Goal: Transaction & Acquisition: Book appointment/travel/reservation

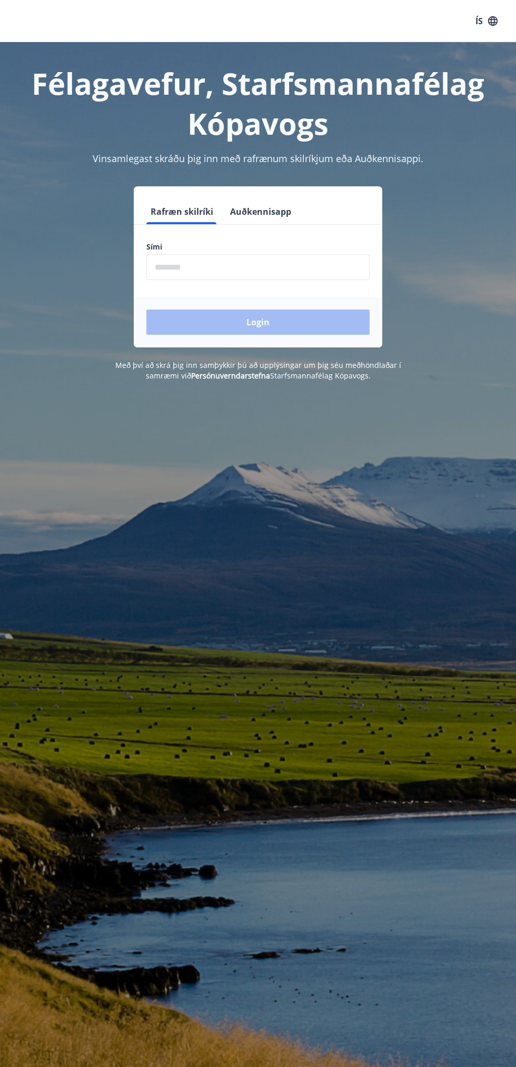
click at [208, 267] on input "phone" at bounding box center [257, 267] width 223 height 26
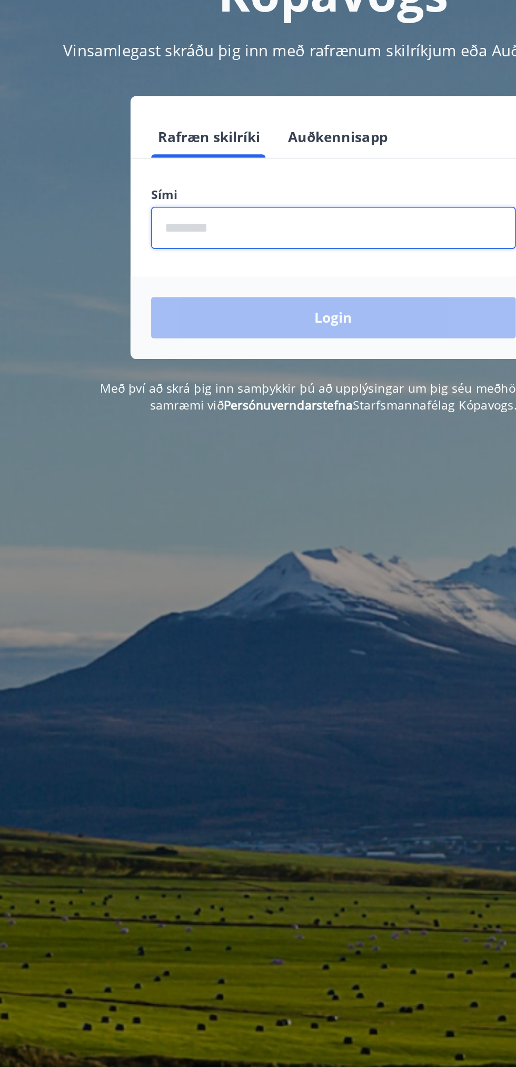
type input "********"
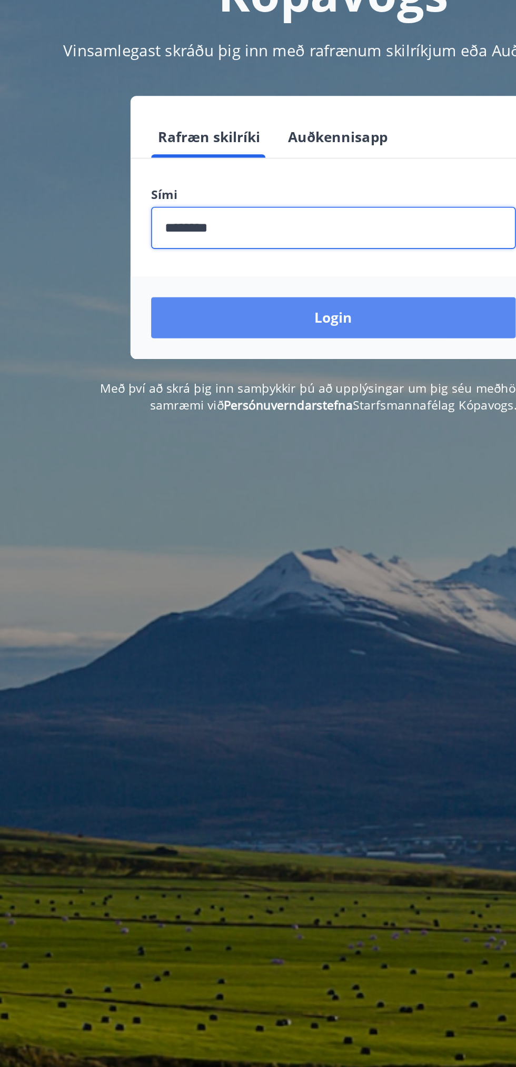
click at [306, 328] on button "Login" at bounding box center [257, 321] width 223 height 25
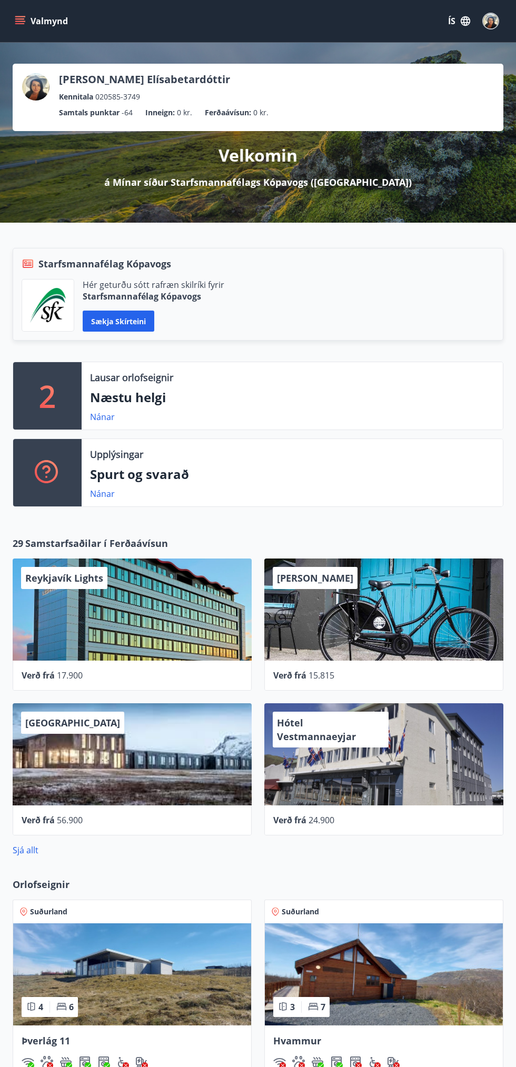
click at [55, 387] on p "2" at bounding box center [47, 396] width 17 height 40
click at [131, 399] on p "Næstu helgi" at bounding box center [292, 397] width 404 height 18
click at [145, 396] on p "Næstu helgi" at bounding box center [292, 397] width 404 height 18
click at [107, 416] on link "Nánar" at bounding box center [102, 417] width 25 height 12
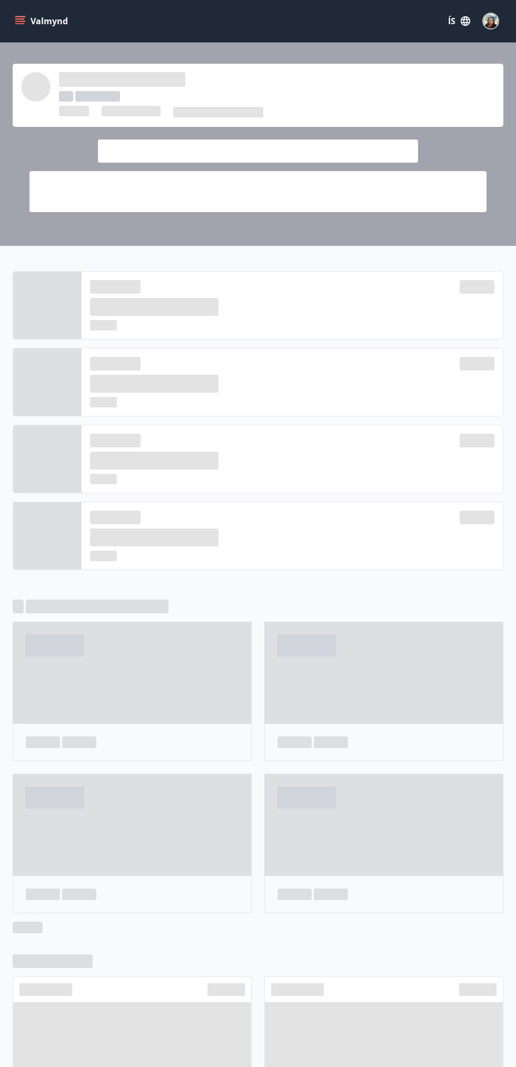
click at [34, 12] on button "Valmynd" at bounding box center [42, 21] width 59 height 19
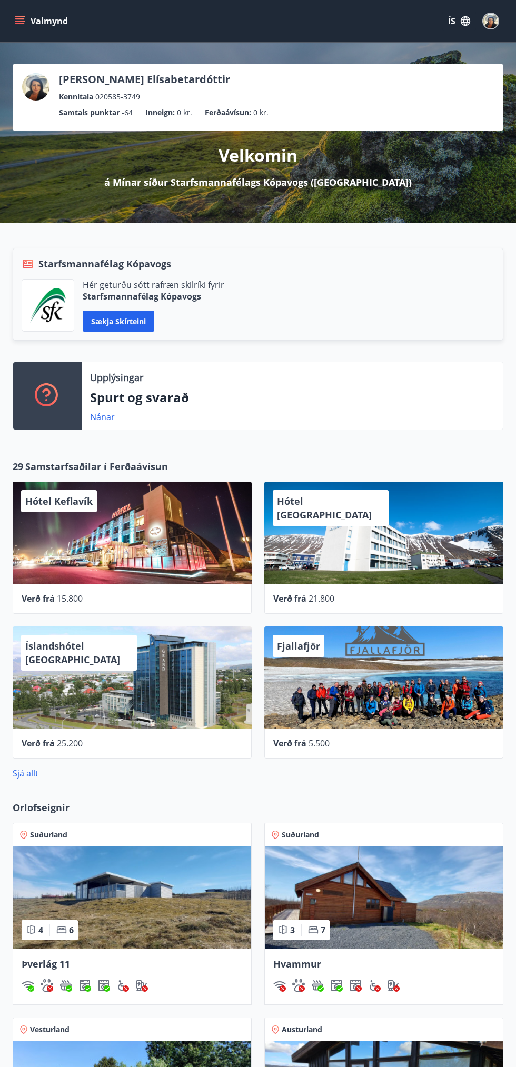
click at [128, 82] on p "[PERSON_NAME] Elísabetardóttir" at bounding box center [144, 79] width 171 height 15
click at [68, 92] on p "Kennitala" at bounding box center [76, 97] width 34 height 12
click at [31, 79] on img at bounding box center [35, 86] width 27 height 27
click at [27, 100] on span at bounding box center [35, 87] width 29 height 31
click at [20, 21] on icon "menu" at bounding box center [21, 21] width 12 height 1
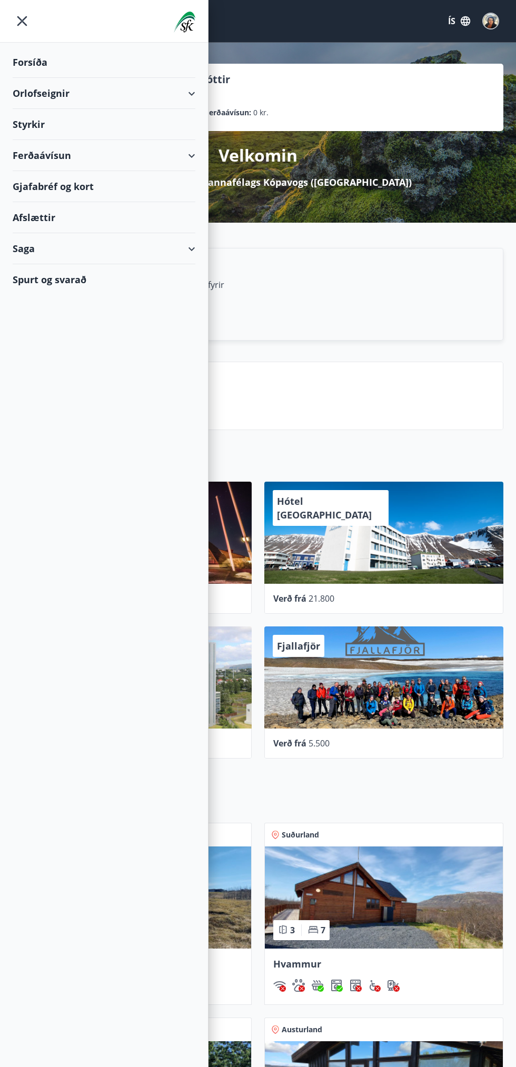
click at [191, 93] on div "Orlofseignir" at bounding box center [104, 93] width 183 height 31
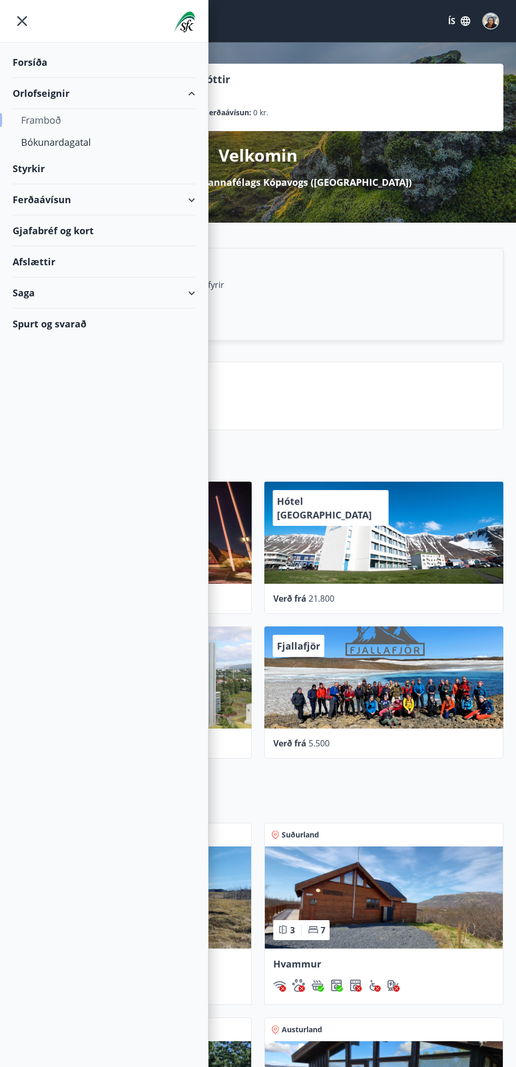
click at [68, 126] on div "Framboð" at bounding box center [104, 120] width 166 height 22
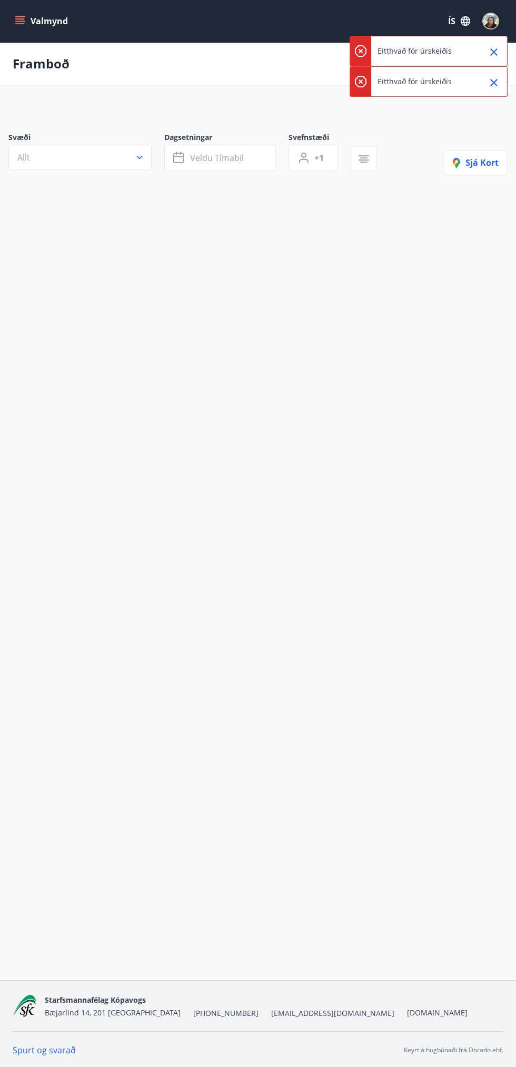
click at [494, 83] on icon "Close" at bounding box center [493, 82] width 7 height 7
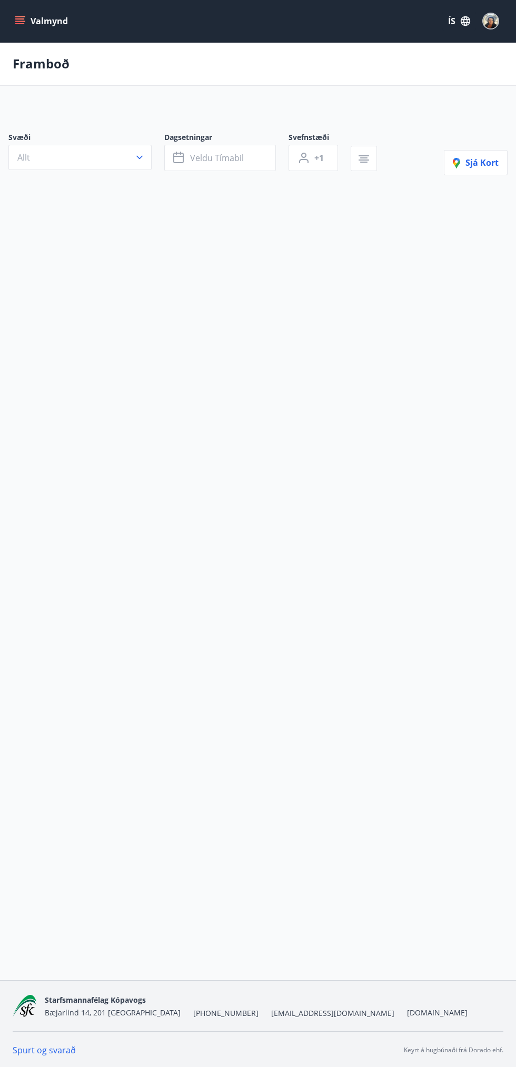
click at [509, 53] on div "Framboð" at bounding box center [258, 64] width 516 height 44
